Goal: Transaction & Acquisition: Purchase product/service

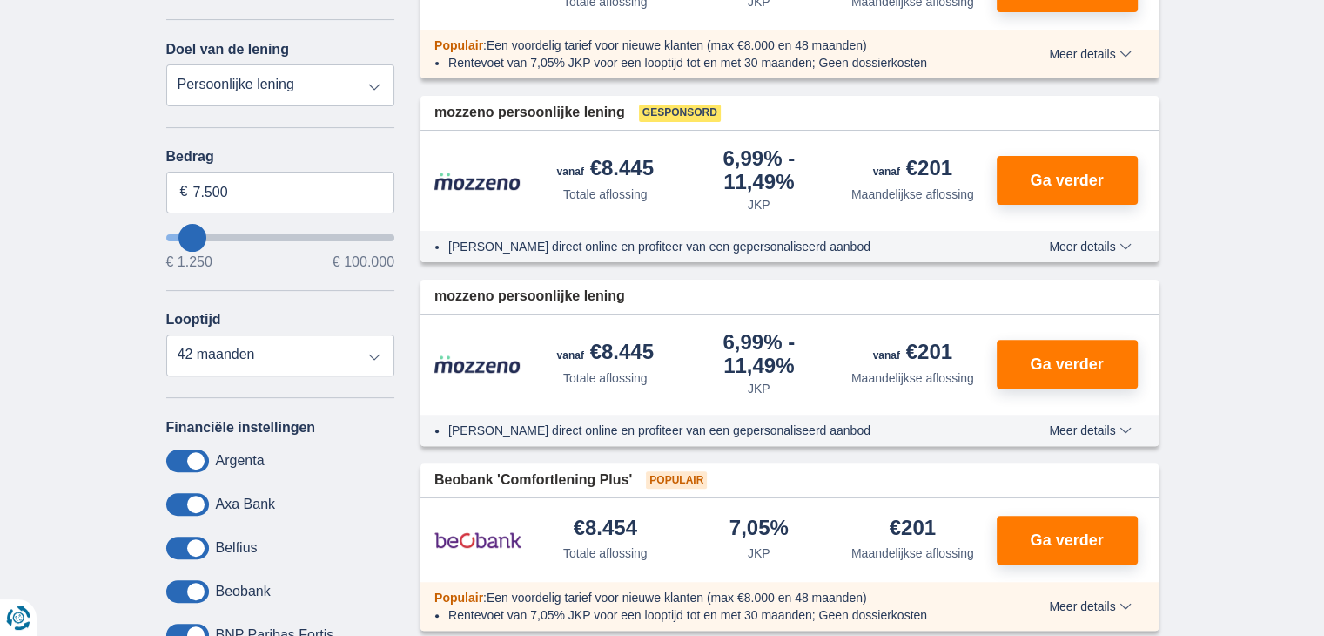
scroll to position [505, 0]
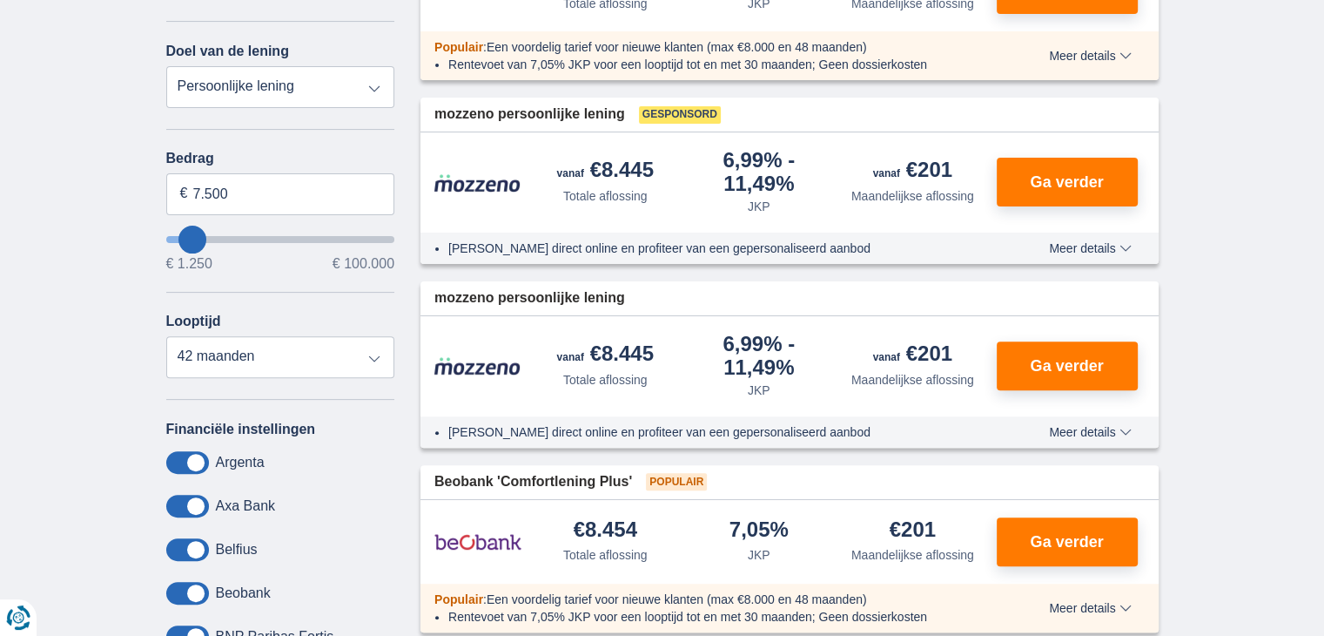
type input "23.250"
type input "23250"
click at [225, 238] on input "wantToBorrow" at bounding box center [280, 239] width 229 height 7
select select "120"
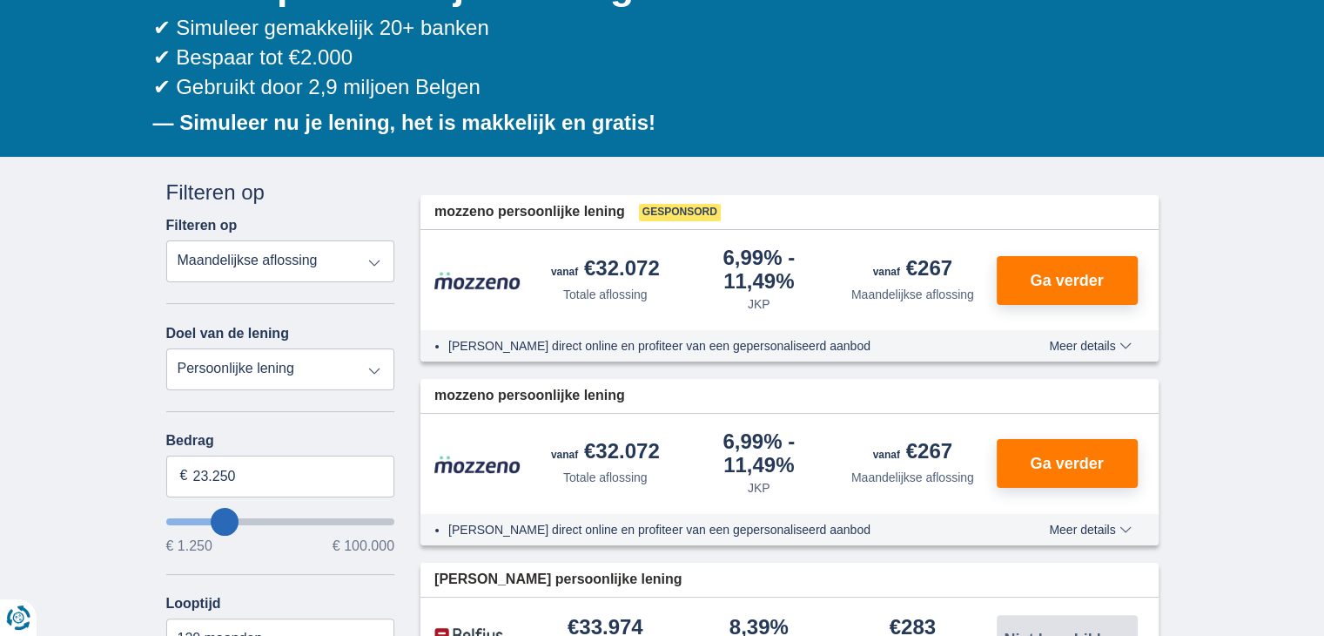
scroll to position [241, 0]
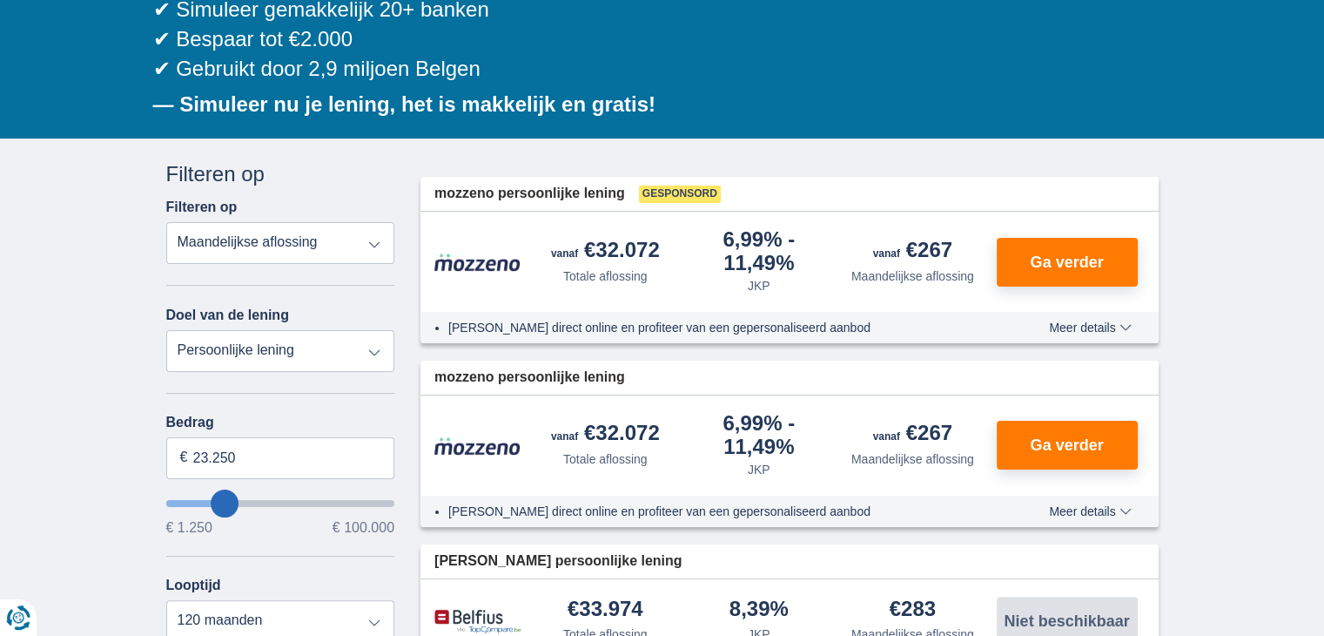
type input "51.250"
type input "51250"
click at [280, 502] on input "wantToBorrow" at bounding box center [280, 503] width 229 height 7
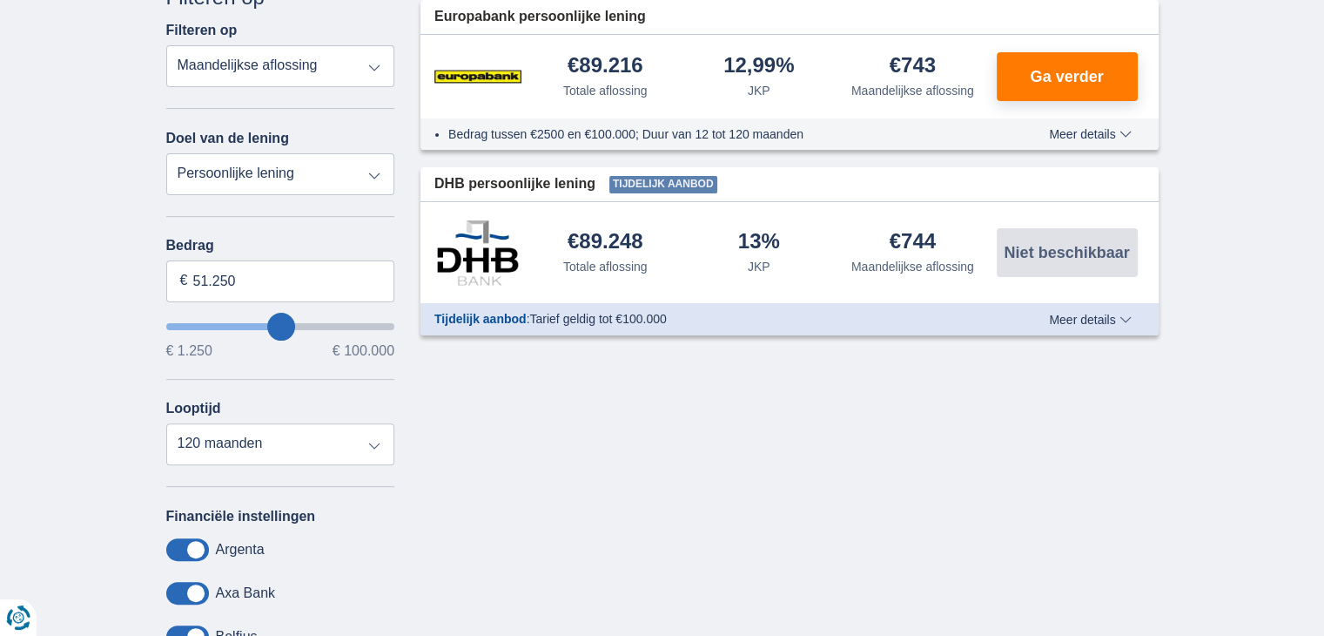
scroll to position [418, 0]
type input "37.250"
type input "37250"
click at [253, 327] on input "wantToBorrow" at bounding box center [280, 326] width 229 height 7
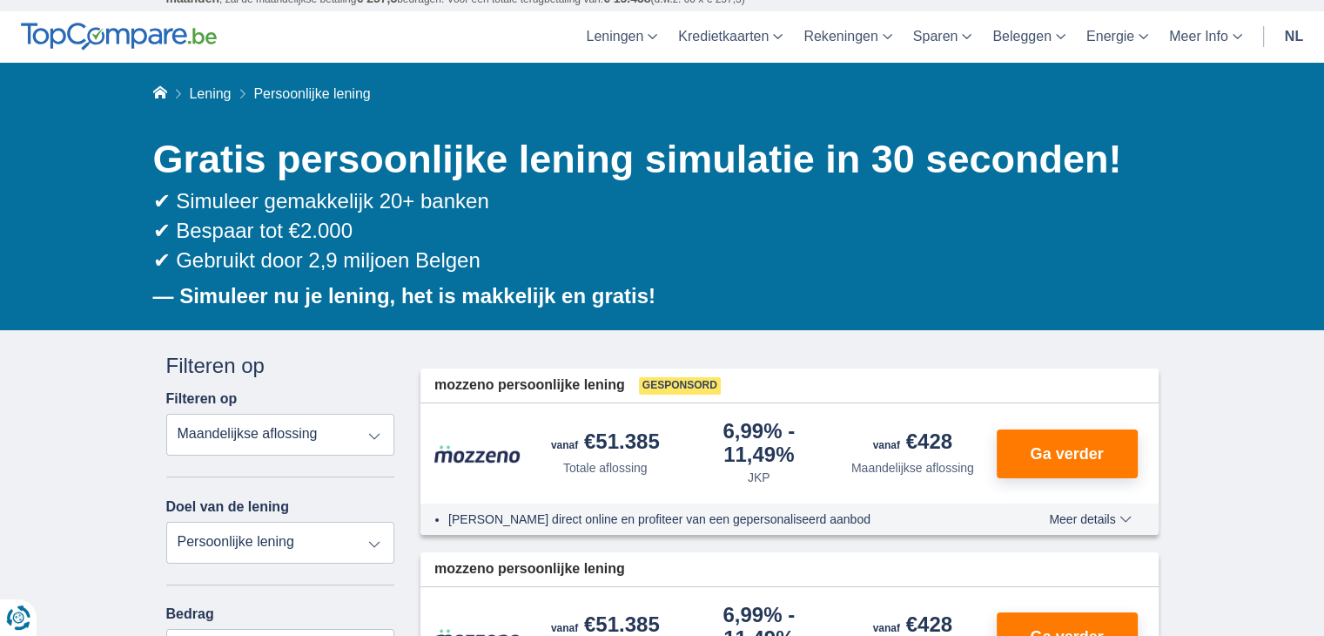
scroll to position [0, 0]
